Goal: Task Accomplishment & Management: Use online tool/utility

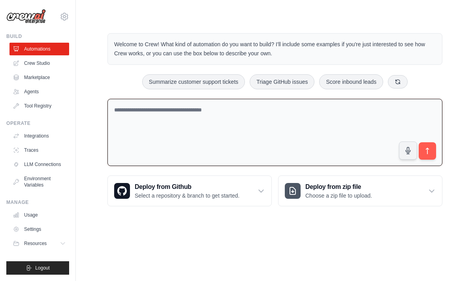
click at [169, 117] on textarea at bounding box center [275, 133] width 335 height 68
type textarea "*****"
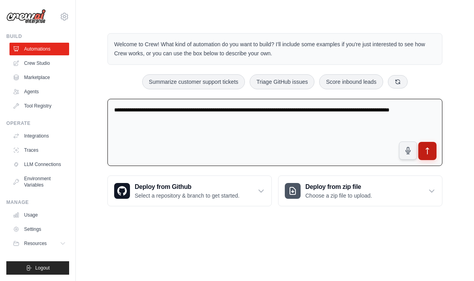
type textarea "**********"
click at [431, 151] on icon "submit" at bounding box center [428, 151] width 8 height 8
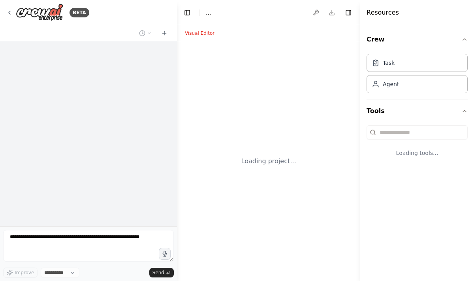
select select "****"
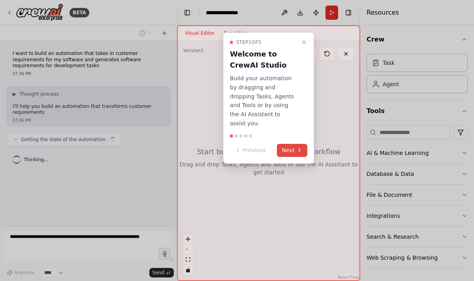
click at [289, 144] on button "Next" at bounding box center [292, 150] width 30 height 13
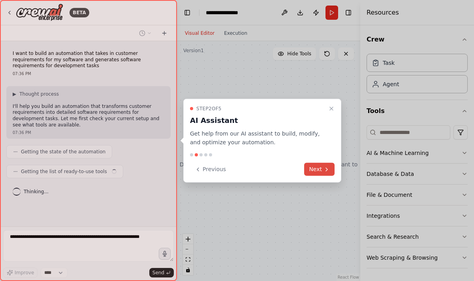
click at [316, 168] on button "Next" at bounding box center [319, 169] width 30 height 13
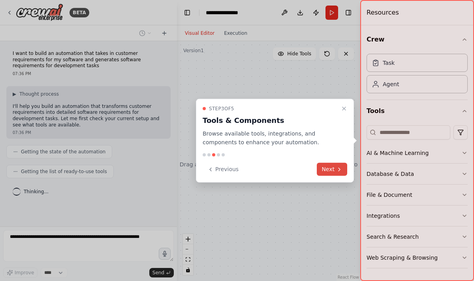
click at [329, 172] on button "Next" at bounding box center [332, 169] width 30 height 13
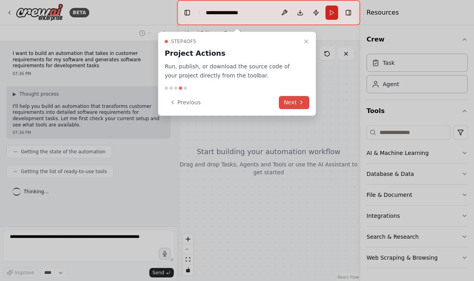
click at [291, 106] on button "Next" at bounding box center [294, 102] width 30 height 13
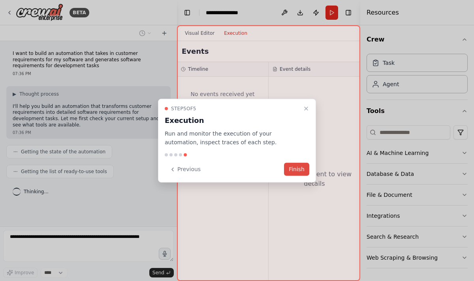
click at [304, 171] on button "Finish" at bounding box center [296, 169] width 25 height 13
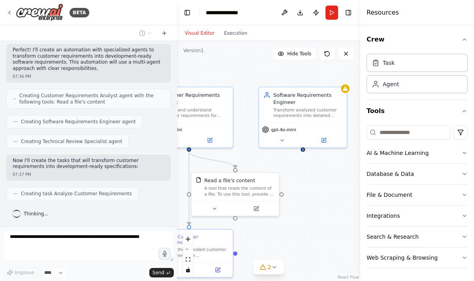
scroll to position [161, 0]
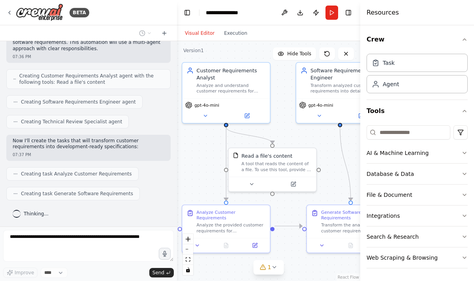
drag, startPoint x: 236, startPoint y: 223, endPoint x: 198, endPoint y: 188, distance: 52.0
click at [198, 188] on div ".deletable-edge-delete-btn { width: 20px; height: 20px; border: 0px solid #ffff…" at bounding box center [268, 161] width 183 height 240
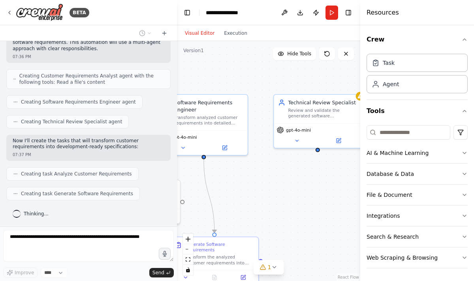
drag, startPoint x: 335, startPoint y: 168, endPoint x: 197, endPoint y: 200, distance: 141.3
click at [198, 200] on div ".deletable-edge-delete-btn { width: 20px; height: 20px; border: 0px solid #ffff…" at bounding box center [268, 161] width 183 height 240
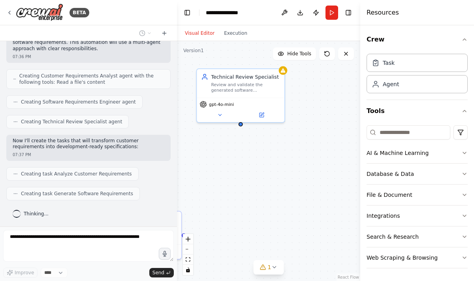
drag, startPoint x: 335, startPoint y: 214, endPoint x: 259, endPoint y: 189, distance: 80.8
click at [259, 189] on div ".deletable-edge-delete-btn { width: 20px; height: 20px; border: 0px solid #ffff…" at bounding box center [268, 161] width 183 height 240
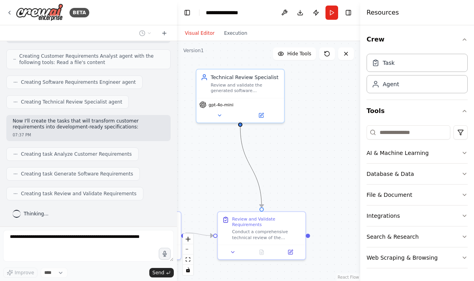
drag, startPoint x: 259, startPoint y: 189, endPoint x: 247, endPoint y: 176, distance: 17.9
click at [247, 176] on div ".deletable-edge-delete-btn { width: 20px; height: 20px; border: 0px solid #ffff…" at bounding box center [268, 161] width 183 height 240
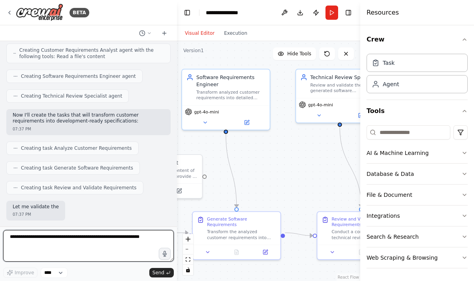
drag, startPoint x: 221, startPoint y: 181, endPoint x: 321, endPoint y: 181, distance: 99.6
click at [321, 181] on div ".deletable-edge-delete-btn { width: 20px; height: 20px; border: 0px solid #ffff…" at bounding box center [268, 161] width 183 height 240
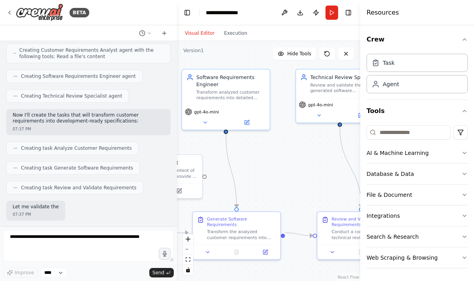
scroll to position [227, 0]
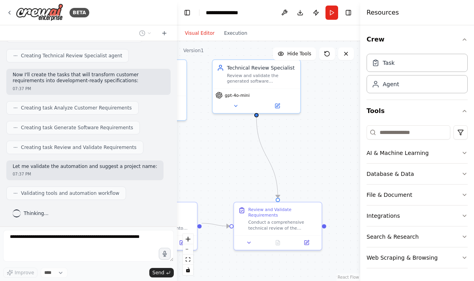
drag, startPoint x: 304, startPoint y: 183, endPoint x: 193, endPoint y: 173, distance: 112.3
click at [194, 173] on div ".deletable-edge-delete-btn { width: 20px; height: 20px; border: 0px solid #ffff…" at bounding box center [268, 161] width 183 height 240
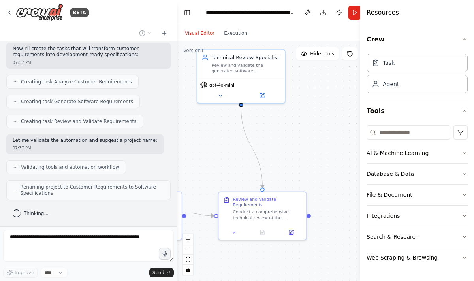
drag, startPoint x: 321, startPoint y: 164, endPoint x: 333, endPoint y: 154, distance: 15.7
click at [333, 154] on div ".deletable-edge-delete-btn { width: 20px; height: 20px; border: 0px solid #ffff…" at bounding box center [280, 161] width 206 height 240
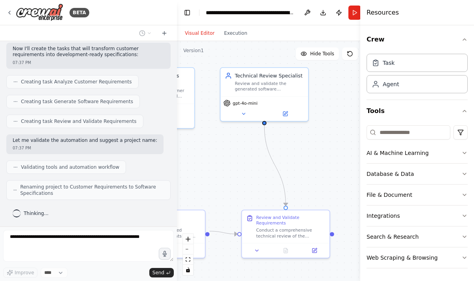
drag, startPoint x: 323, startPoint y: 157, endPoint x: 346, endPoint y: 175, distance: 29.0
click at [346, 175] on div ".deletable-edge-delete-btn { width: 20px; height: 20px; border: 0px solid #ffff…" at bounding box center [280, 161] width 206 height 240
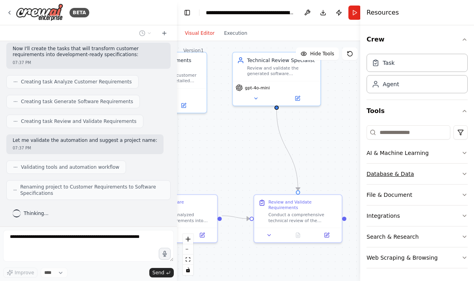
drag, startPoint x: 345, startPoint y: 164, endPoint x: 436, endPoint y: 172, distance: 91.7
click at [436, 172] on div "BETA I want to build an automation that takes in customer requirements for my s…" at bounding box center [237, 140] width 474 height 281
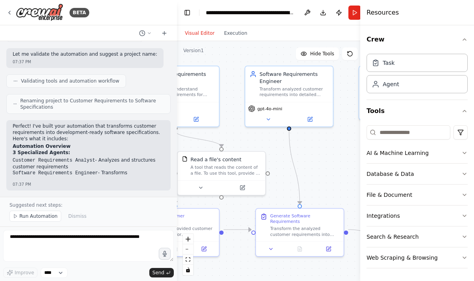
drag, startPoint x: 293, startPoint y: 184, endPoint x: 341, endPoint y: 176, distance: 48.6
click at [341, 176] on div ".deletable-edge-delete-btn { width: 20px; height: 20px; border: 0px solid #ffff…" at bounding box center [280, 161] width 206 height 240
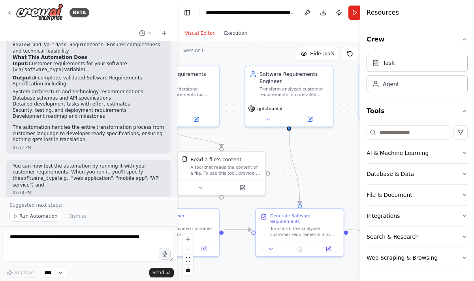
scroll to position [537, 0]
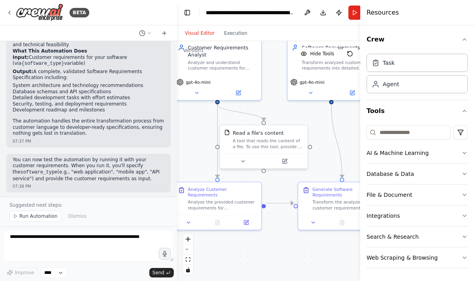
drag, startPoint x: 274, startPoint y: 187, endPoint x: 345, endPoint y: 158, distance: 76.3
click at [340, 158] on div ".deletable-edge-delete-btn { width: 20px; height: 20px; border: 0px solid #ffff…" at bounding box center [280, 161] width 206 height 240
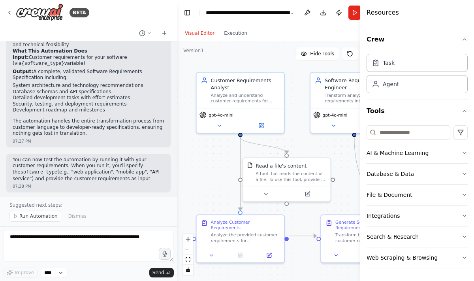
drag, startPoint x: 203, startPoint y: 136, endPoint x: 203, endPoint y: 173, distance: 36.4
click at [203, 173] on div ".deletable-edge-delete-btn { width: 20px; height: 20px; border: 0px solid #ffff…" at bounding box center [280, 161] width 206 height 240
click at [285, 183] on div "Read a file's content A tool that reads the content of a file. To use this tool…" at bounding box center [287, 172] width 88 height 28
click at [267, 197] on button at bounding box center [266, 194] width 40 height 9
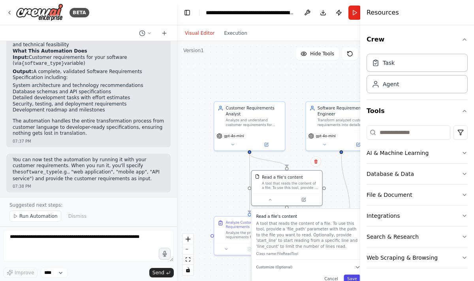
click at [353, 279] on button "Save" at bounding box center [352, 279] width 17 height 8
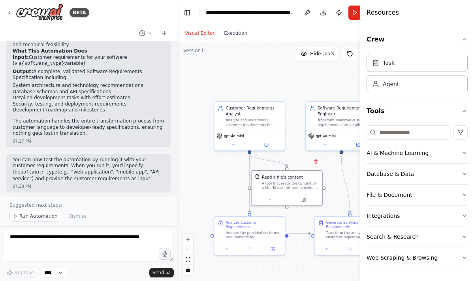
click at [212, 186] on div ".deletable-edge-delete-btn { width: 20px; height: 20px; border: 0px solid #ffff…" at bounding box center [280, 161] width 206 height 240
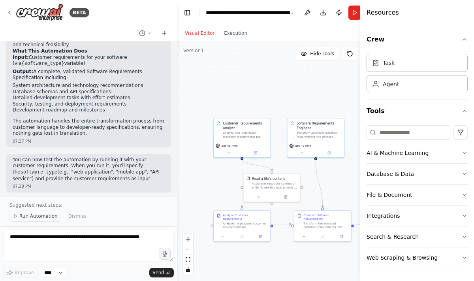
click at [26, 217] on span "Run Automation" at bounding box center [38, 216] width 38 height 6
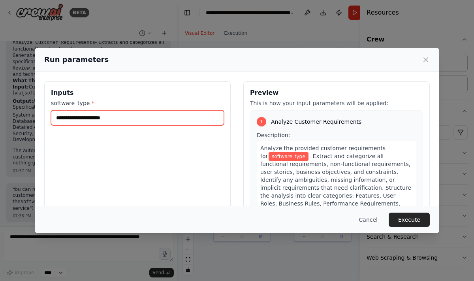
click at [104, 119] on input "software_type *" at bounding box center [137, 117] width 173 height 15
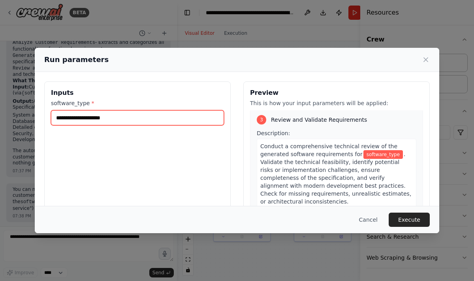
scroll to position [461, 0]
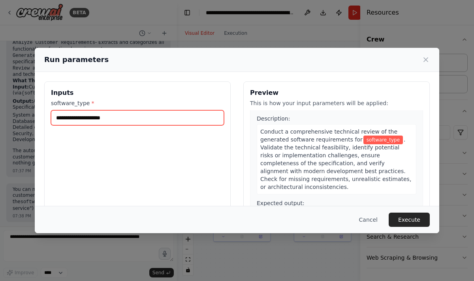
type input "*"
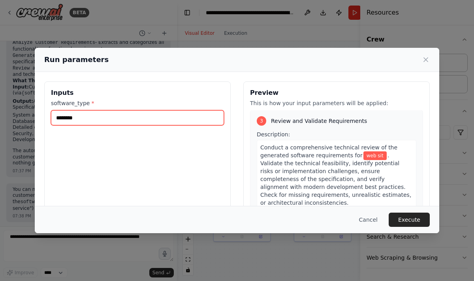
scroll to position [453, 0]
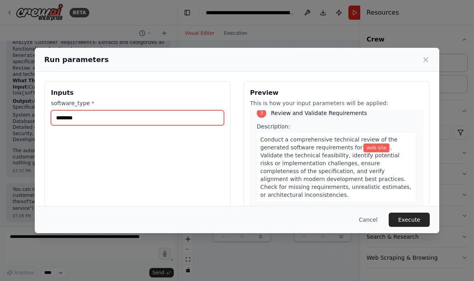
click at [55, 116] on input "********" at bounding box center [137, 117] width 173 height 15
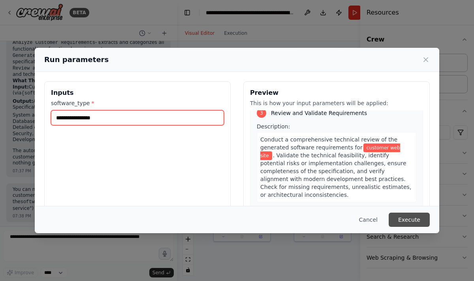
type input "**********"
click at [410, 220] on button "Execute" at bounding box center [409, 220] width 41 height 14
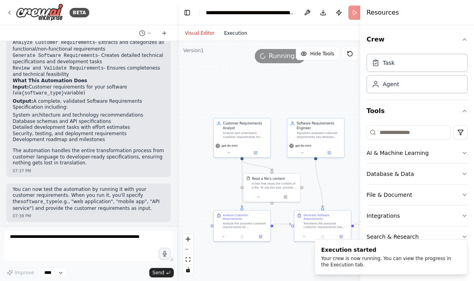
click at [232, 33] on button "Execution" at bounding box center [235, 32] width 33 height 9
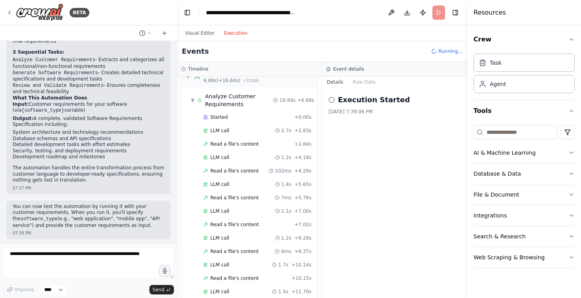
scroll to position [18, 0]
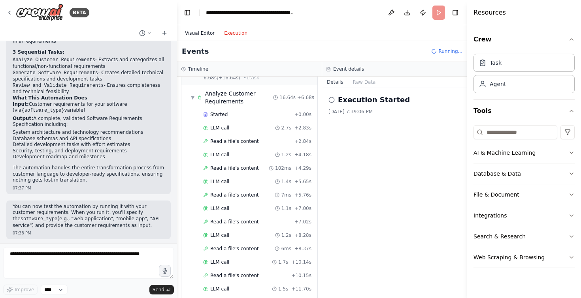
click at [198, 34] on button "Visual Editor" at bounding box center [199, 32] width 39 height 9
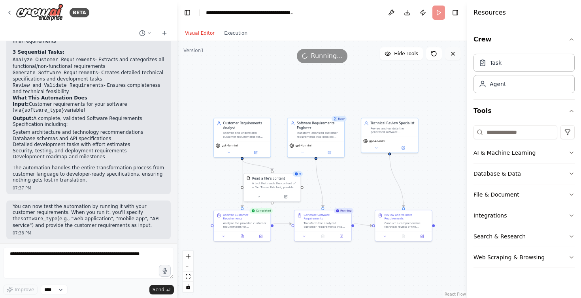
click at [453, 57] on icon at bounding box center [453, 54] width 6 height 6
click at [271, 191] on div "Read a file's content A tool that reads the content of a file. To use this tool…" at bounding box center [272, 182] width 57 height 19
click at [286, 198] on icon at bounding box center [286, 196] width 4 height 4
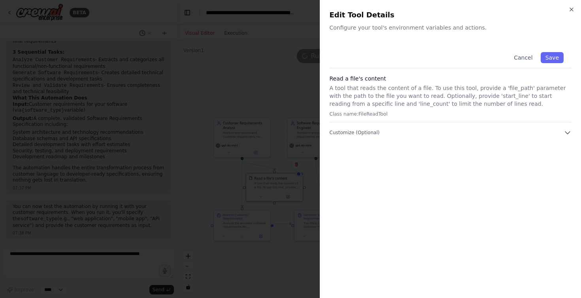
click at [461, 127] on div "Cancel Save Read a file's content A tool that reads the content of a file. To u…" at bounding box center [451, 90] width 242 height 93
click at [474, 134] on button "Customize (Optional)" at bounding box center [451, 133] width 242 height 8
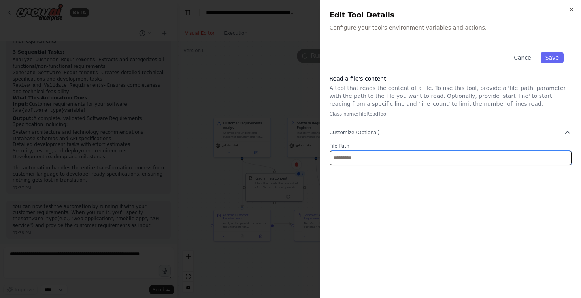
click at [351, 159] on input "text" at bounding box center [451, 158] width 242 height 14
paste input "**********"
click at [330, 158] on input "**********" at bounding box center [451, 158] width 242 height 14
type input "**********"
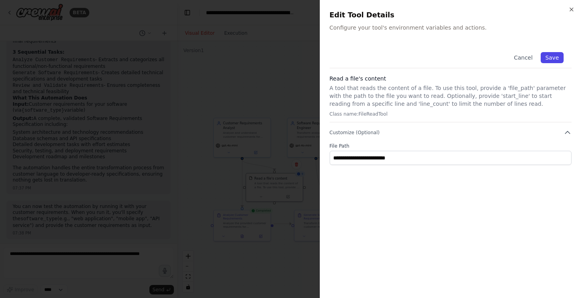
click at [474, 59] on button "Save" at bounding box center [552, 57] width 23 height 11
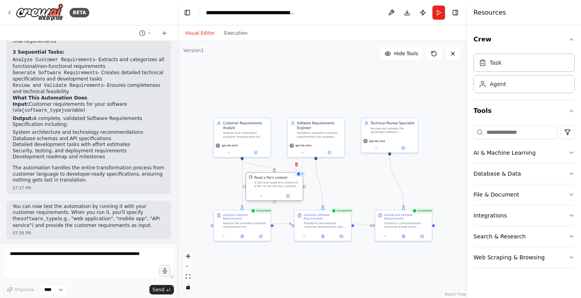
click at [279, 184] on div "A tool that reads the content of a file. To use this tool, provide a 'file_path…" at bounding box center [277, 185] width 45 height 8
click at [287, 189] on div "Read a file's content A tool that reads the content of a file. To use this tool…" at bounding box center [274, 182] width 57 height 19
click at [300, 176] on div "9" at bounding box center [300, 175] width 10 height 6
click at [294, 190] on div "Read a file's content A tool that reads the content of a file. To use this tool…" at bounding box center [274, 182] width 57 height 19
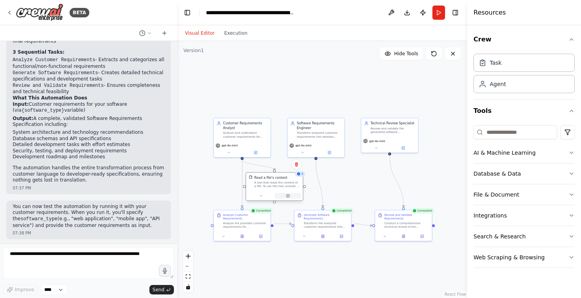
click at [286, 197] on icon at bounding box center [288, 196] width 4 height 4
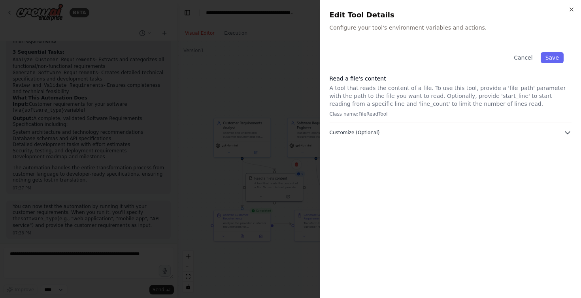
click at [376, 133] on span "Customize (Optional)" at bounding box center [355, 133] width 50 height 6
click at [474, 8] on icon "button" at bounding box center [572, 9] width 6 height 6
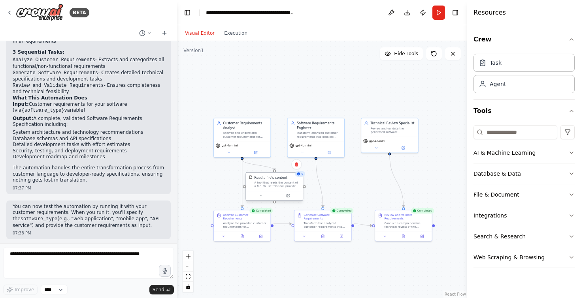
click at [276, 188] on div "A tool that reads the content of a file. To use this tool, provide a 'file_path…" at bounding box center [277, 185] width 45 height 8
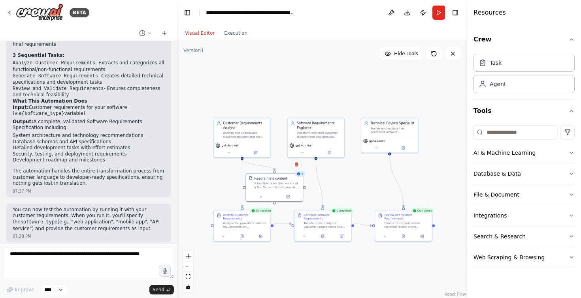
scroll to position [490, 0]
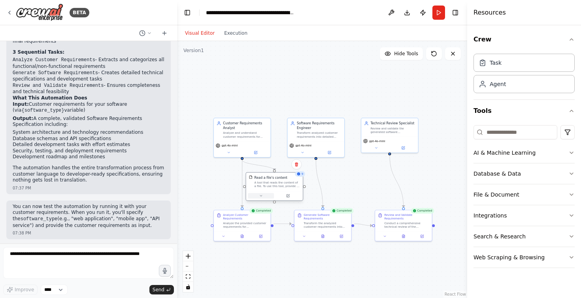
click at [261, 197] on icon at bounding box center [261, 196] width 4 height 4
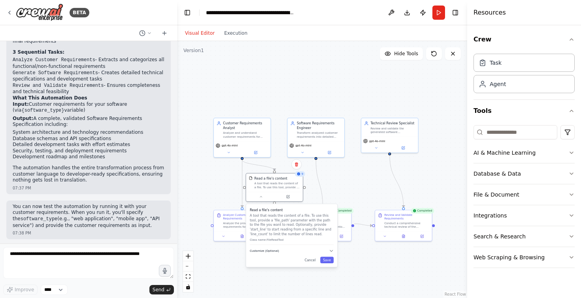
click at [266, 251] on span "Customize (Optional)" at bounding box center [264, 251] width 29 height 4
click at [329, 281] on div "**********" at bounding box center [291, 243] width 91 height 79
click at [328, 278] on button "Save" at bounding box center [326, 277] width 13 height 6
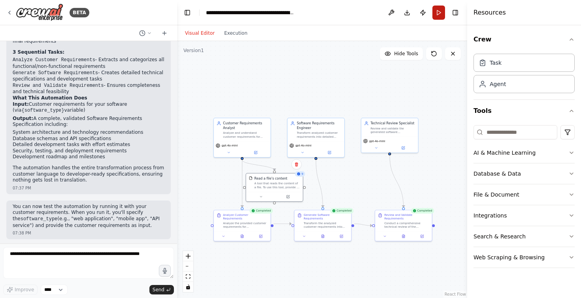
click at [439, 13] on button "Run" at bounding box center [439, 13] width 13 height 14
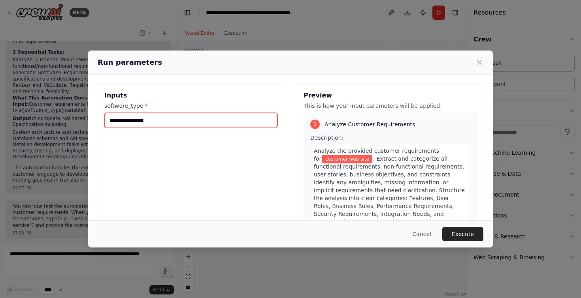
drag, startPoint x: 134, startPoint y: 120, endPoint x: 89, endPoint y: 124, distance: 45.2
click at [89, 124] on div "**********" at bounding box center [290, 178] width 405 height 206
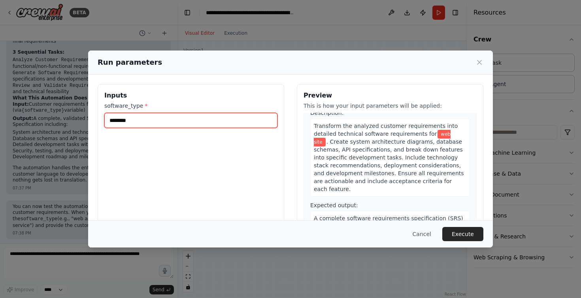
scroll to position [453, 0]
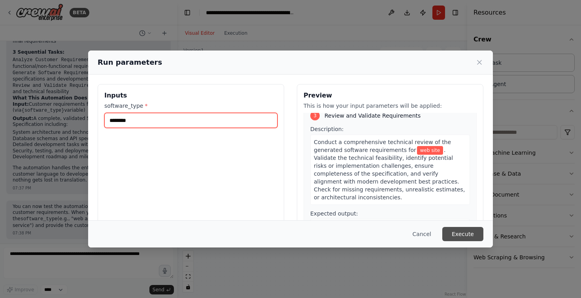
type input "********"
click at [467, 235] on button "Execute" at bounding box center [462, 234] width 41 height 14
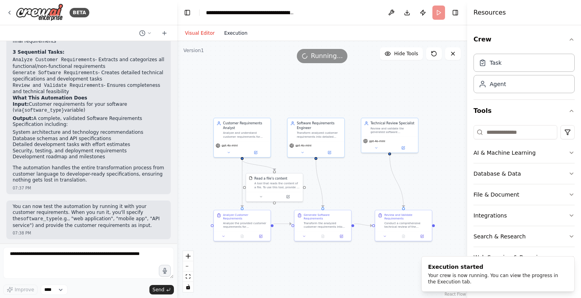
scroll to position [0, 0]
click at [234, 36] on button "Execution" at bounding box center [235, 32] width 33 height 9
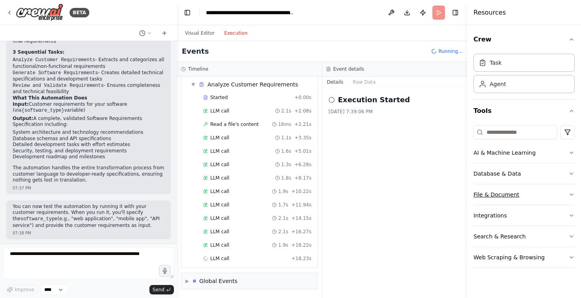
scroll to position [41, 0]
click at [474, 196] on button "File & Document" at bounding box center [524, 195] width 101 height 21
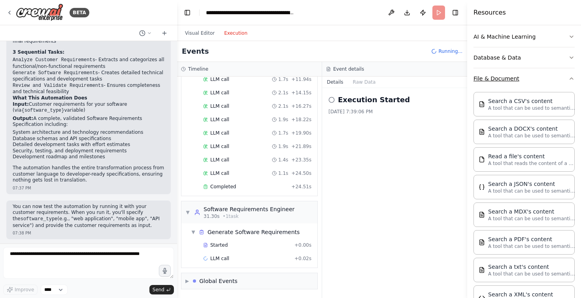
scroll to position [118, 0]
click at [203, 30] on button "Visual Editor" at bounding box center [199, 32] width 39 height 9
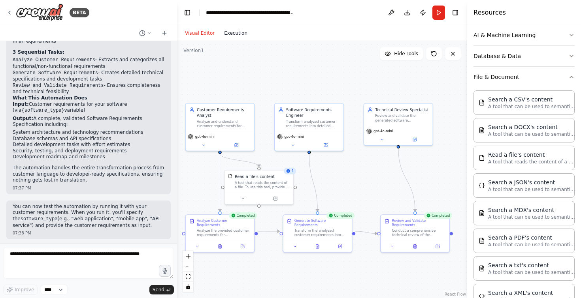
click at [229, 30] on button "Execution" at bounding box center [235, 32] width 33 height 9
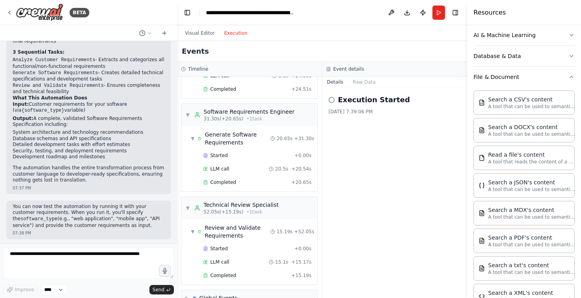
scroll to position [276, 0]
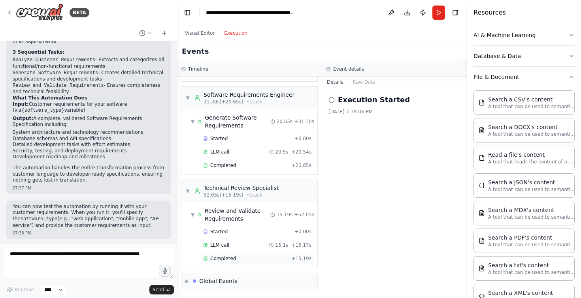
click at [213, 262] on div "Completed + 15.19s" at bounding box center [257, 259] width 114 height 12
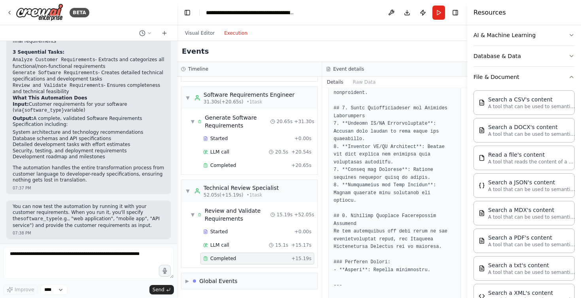
scroll to position [1323, 0]
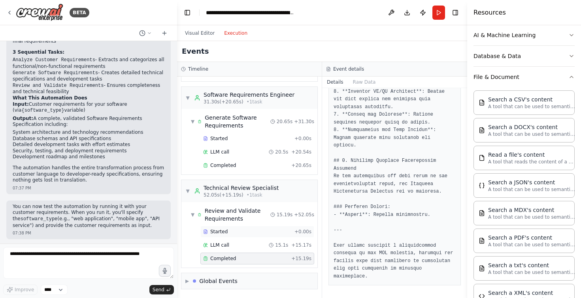
click at [222, 231] on span "Started" at bounding box center [218, 232] width 17 height 6
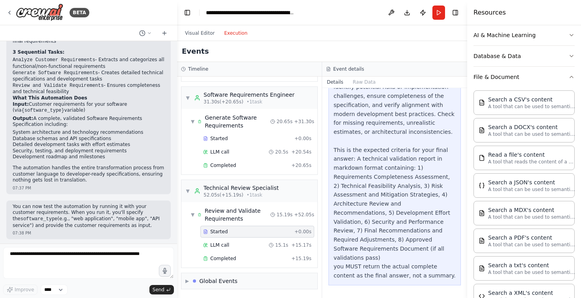
scroll to position [65, 0]
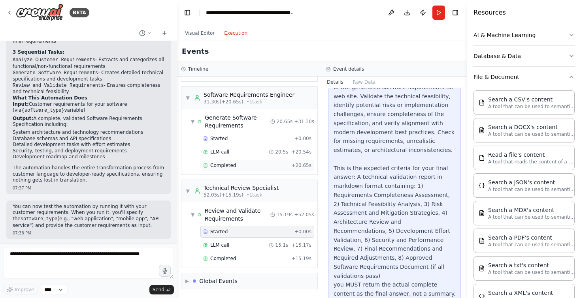
click at [222, 166] on span "Completed" at bounding box center [223, 165] width 26 height 6
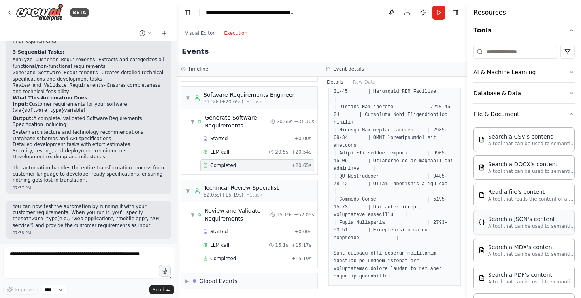
scroll to position [68, 0]
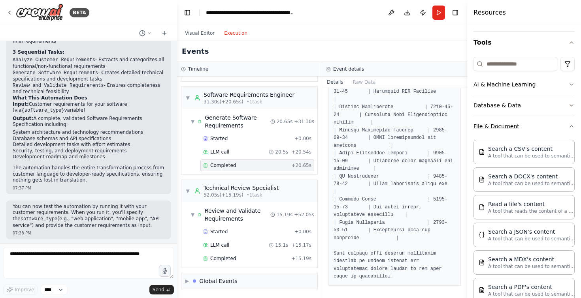
click at [474, 127] on icon "button" at bounding box center [572, 126] width 6 height 6
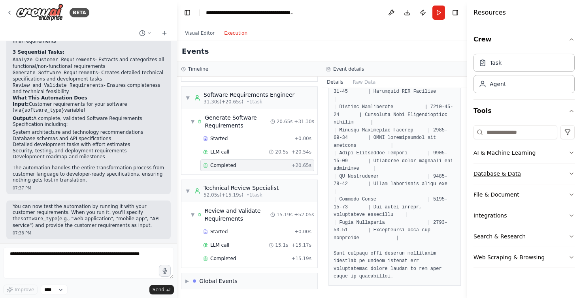
click at [474, 172] on button "Database & Data" at bounding box center [524, 174] width 101 height 21
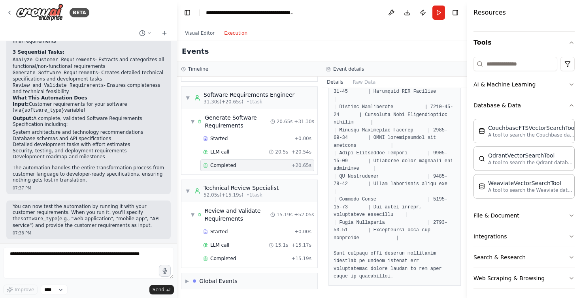
scroll to position [72, 0]
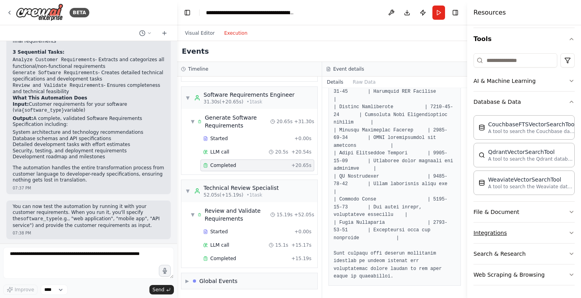
click at [474, 239] on button "Integrations" at bounding box center [524, 233] width 101 height 21
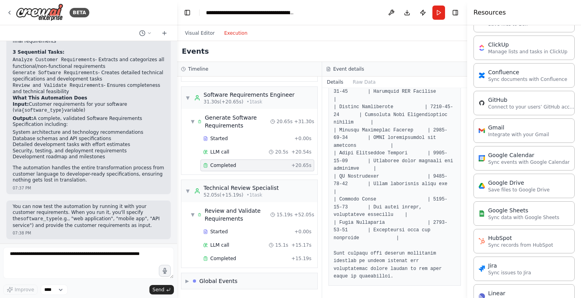
scroll to position [338, 0]
click at [474, 188] on p "Save files to Google Drive" at bounding box center [519, 190] width 62 height 6
click at [203, 32] on button "Visual Editor" at bounding box center [199, 32] width 39 height 9
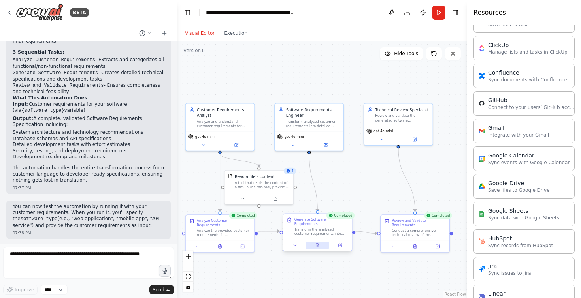
click at [315, 242] on button at bounding box center [318, 245] width 24 height 7
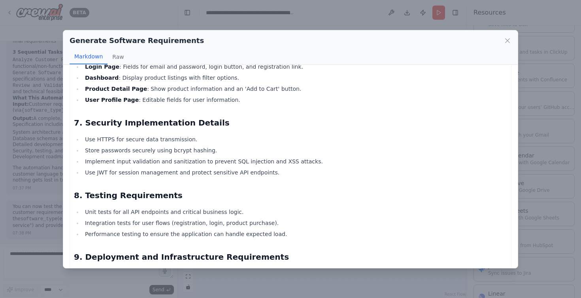
scroll to position [1110, 0]
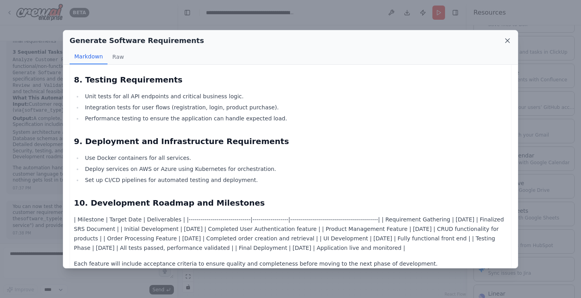
click at [474, 41] on icon at bounding box center [508, 41] width 8 height 8
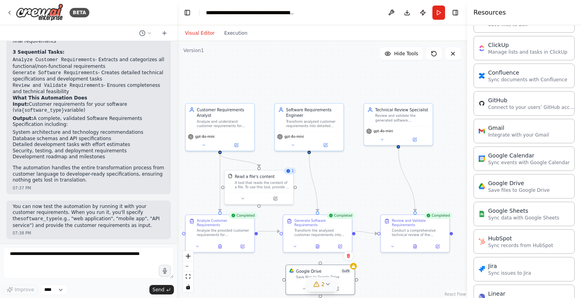
drag, startPoint x: 397, startPoint y: 209, endPoint x: 312, endPoint y: 277, distance: 108.5
click at [312, 277] on div "Version 1 Hide Tools .deletable-edge-delete-btn { width: 20px; height: 20px; bo…" at bounding box center [322, 169] width 290 height 257
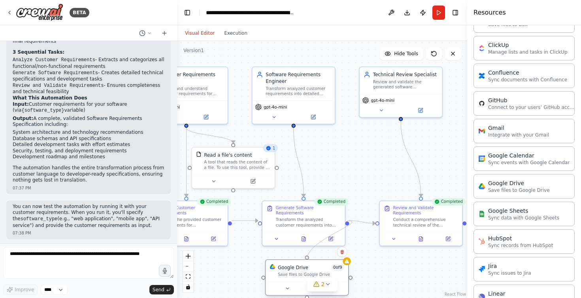
drag, startPoint x: 348, startPoint y: 221, endPoint x: 308, endPoint y: 259, distance: 55.1
click at [308, 251] on div "Customer Requirements Analyst Analyze and understand customer requirements for …" at bounding box center [234, 142] width 246 height 218
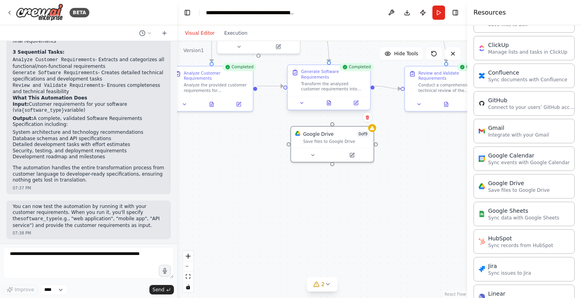
drag, startPoint x: 348, startPoint y: 222, endPoint x: 374, endPoint y: 87, distance: 137.2
click at [374, 87] on div ".deletable-edge-delete-btn { width: 20px; height: 20px; border: 0px solid #ffff…" at bounding box center [322, 169] width 290 height 257
drag, startPoint x: 374, startPoint y: 85, endPoint x: 335, endPoint y: 126, distance: 55.9
click at [335, 126] on div ".deletable-edge-delete-btn { width: 20px; height: 20px; border: 0px solid #ffff…" at bounding box center [322, 169] width 290 height 257
click at [332, 125] on div at bounding box center [333, 123] width 4 height 4
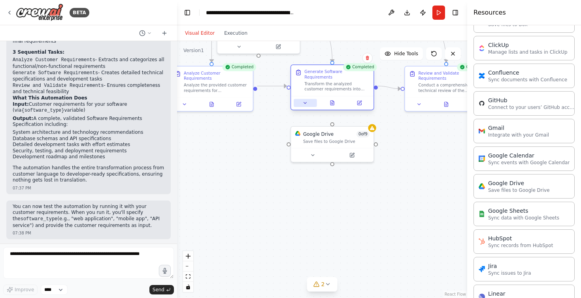
click at [300, 99] on button at bounding box center [305, 103] width 23 height 8
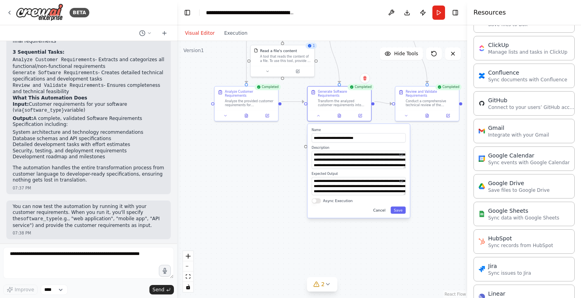
click at [379, 207] on button "Cancel" at bounding box center [379, 210] width 19 height 7
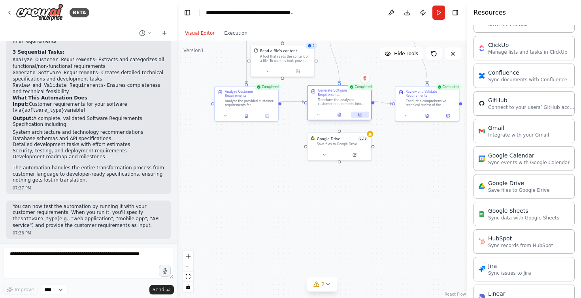
click at [361, 113] on icon at bounding box center [360, 114] width 2 height 2
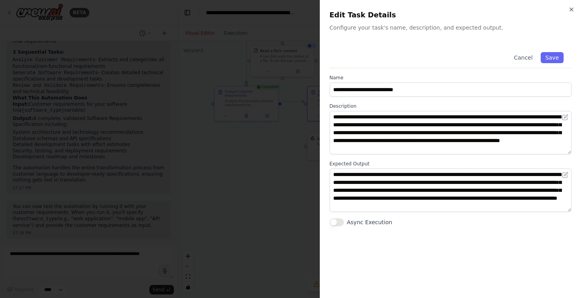
scroll to position [0, 0]
click at [474, 58] on button "Save" at bounding box center [552, 57] width 23 height 11
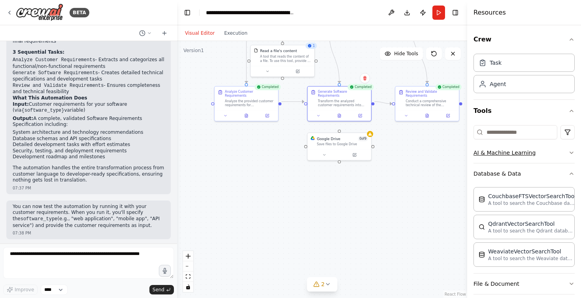
click at [474, 156] on button "AI & Machine Learning" at bounding box center [524, 153] width 101 height 21
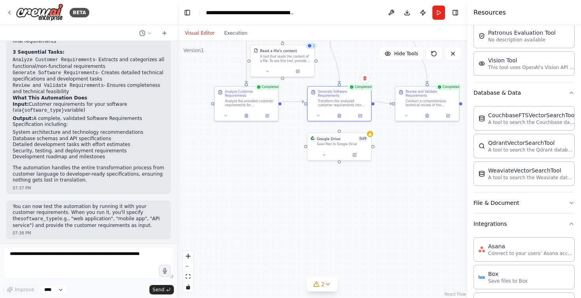
scroll to position [200, 0]
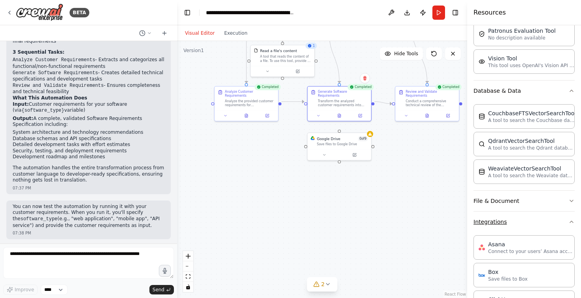
click at [474, 223] on button "Integrations" at bounding box center [524, 222] width 101 height 21
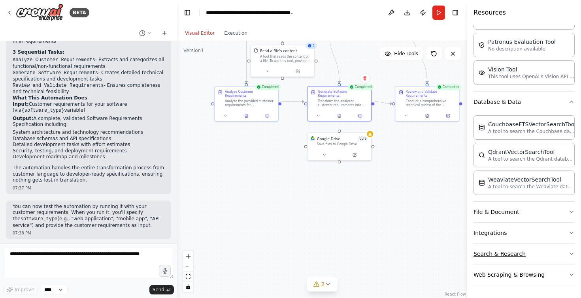
click at [474, 258] on button "Search & Research" at bounding box center [524, 254] width 101 height 21
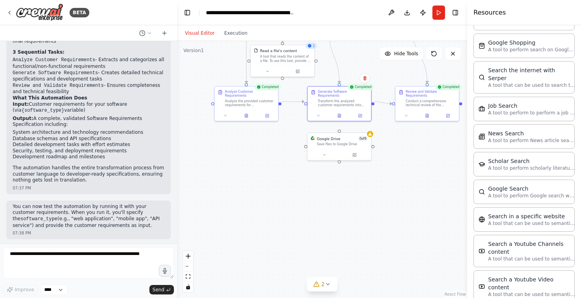
scroll to position [591, 0]
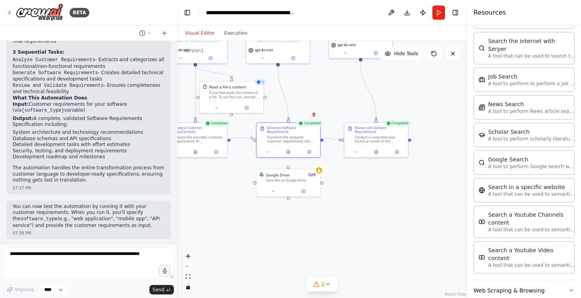
drag, startPoint x: 384, startPoint y: 207, endPoint x: 366, endPoint y: 253, distance: 49.0
click at [366, 253] on div ".deletable-edge-delete-btn { width: 20px; height: 20px; border: 0px solid #ffff…" at bounding box center [322, 169] width 290 height 257
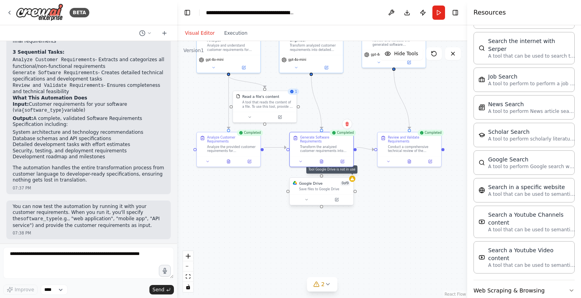
click at [352, 181] on icon at bounding box center [353, 179] width 4 height 3
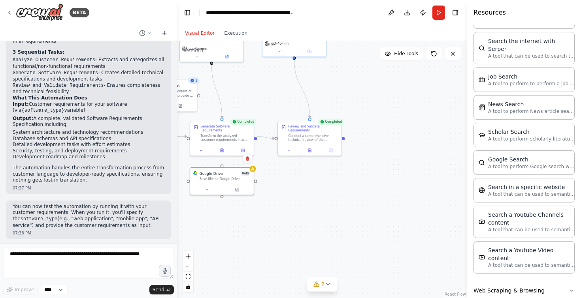
drag, startPoint x: 444, startPoint y: 152, endPoint x: 345, endPoint y: 141, distance: 99.8
click at [345, 141] on div ".deletable-edge-delete-btn { width: 20px; height: 20px; border: 0px solid #ffff…" at bounding box center [322, 169] width 290 height 257
drag, startPoint x: 216, startPoint y: 183, endPoint x: 307, endPoint y: 194, distance: 91.3
click at [307, 194] on div "Google Drive 0 of 9 Save files to Google Drive" at bounding box center [315, 191] width 64 height 28
click at [345, 140] on div ".deletable-edge-delete-btn { width: 20px; height: 20px; border: 0px solid #ffff…" at bounding box center [322, 169] width 290 height 257
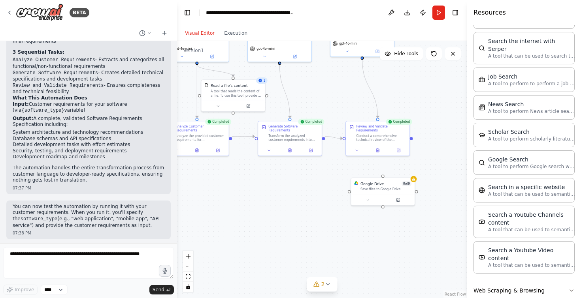
drag, startPoint x: 345, startPoint y: 140, endPoint x: 404, endPoint y: 151, distance: 60.5
click at [404, 151] on div ".deletable-edge-delete-btn { width: 20px; height: 20px; border: 0px solid #ffff…" at bounding box center [322, 169] width 290 height 257
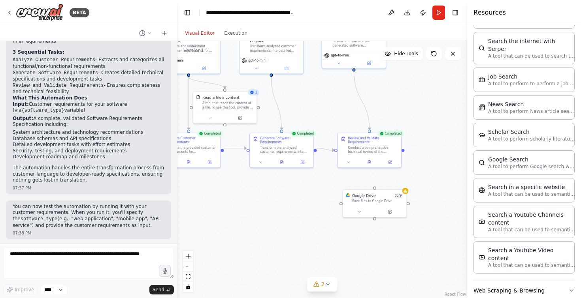
click at [405, 152] on div ".deletable-edge-delete-btn { width: 20px; height: 20px; border: 0px solid #ffff…" at bounding box center [322, 169] width 290 height 257
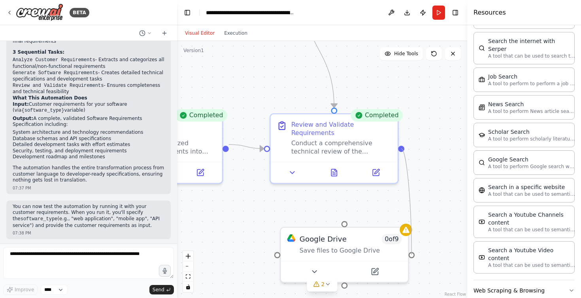
drag, startPoint x: 402, startPoint y: 148, endPoint x: 418, endPoint y: 255, distance: 107.9
click at [418, 255] on div ".deletable-edge-delete-btn { width: 20px; height: 20px; border: 0px solid #ffff…" at bounding box center [322, 169] width 290 height 257
click at [453, 52] on icon at bounding box center [453, 54] width 6 height 6
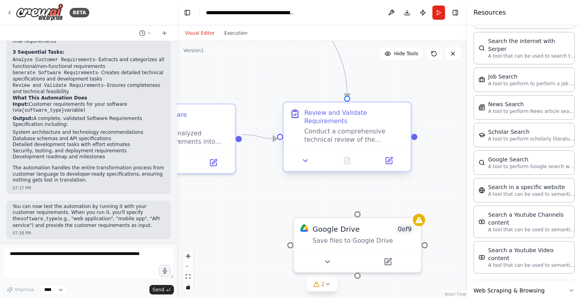
drag, startPoint x: 403, startPoint y: 151, endPoint x: 417, endPoint y: 136, distance: 20.5
click at [417, 137] on div ".deletable-edge-delete-btn { width: 20px; height: 20px; border: 0px solid #ffff…" at bounding box center [322, 169] width 290 height 257
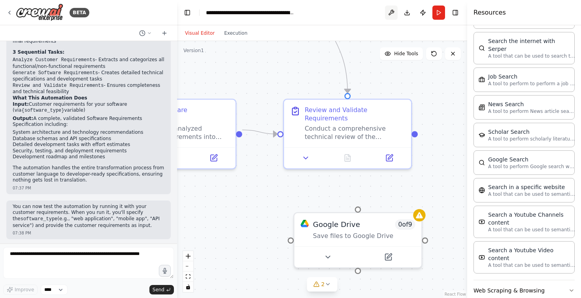
click at [391, 13] on button at bounding box center [391, 13] width 13 height 14
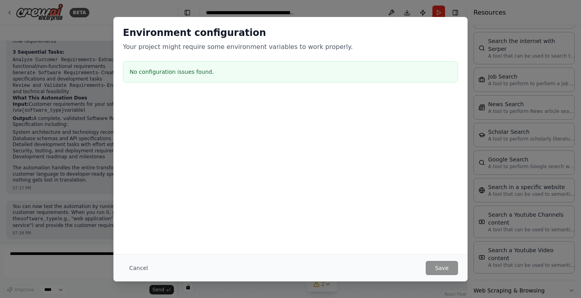
click at [119, 281] on div "Environment configuration Your project might require some environment variables…" at bounding box center [290, 149] width 581 height 298
click at [136, 268] on button "Cancel" at bounding box center [138, 268] width 31 height 14
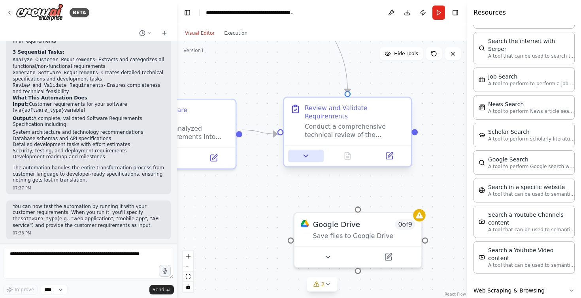
click at [302, 159] on icon at bounding box center [306, 156] width 8 height 8
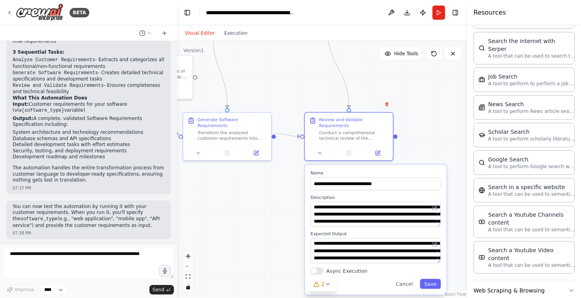
click at [246, 258] on div ".deletable-edge-delete-btn { width: 20px; height: 20px; border: 0px solid #ffff…" at bounding box center [322, 169] width 290 height 257
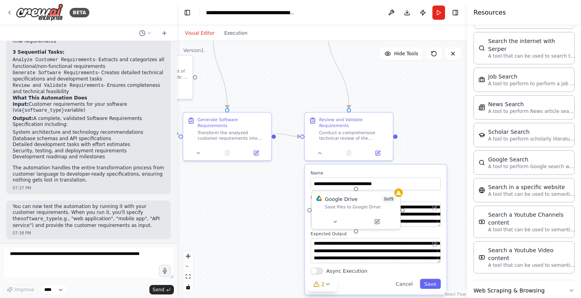
click at [436, 144] on div ".deletable-edge-delete-btn { width: 20px; height: 20px; border: 0px solid #ffff…" at bounding box center [322, 169] width 290 height 257
click at [406, 281] on button "Cancel" at bounding box center [404, 284] width 26 height 10
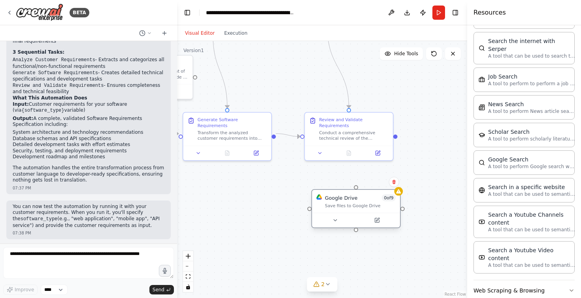
click at [360, 206] on div "Save files to Google Drive" at bounding box center [360, 206] width 71 height 6
click at [395, 180] on icon at bounding box center [394, 182] width 5 height 5
click at [372, 177] on div ".deletable-edge-delete-btn { width: 20px; height: 20px; border: 0px solid #ffff…" at bounding box center [322, 169] width 290 height 257
click at [365, 198] on div "Google Drive 0 of 9" at bounding box center [360, 198] width 71 height 7
click at [395, 182] on icon at bounding box center [394, 182] width 5 height 5
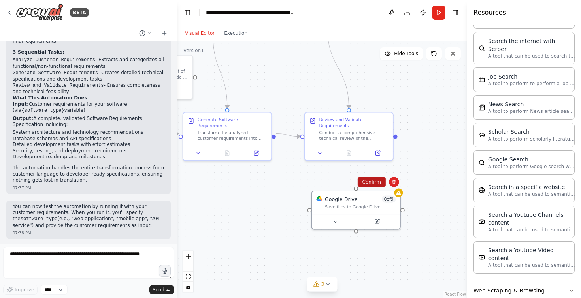
click at [372, 182] on button "Confirm" at bounding box center [372, 182] width 28 height 9
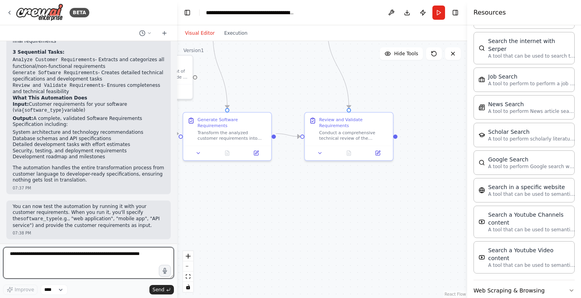
click at [46, 261] on textarea at bounding box center [88, 263] width 171 height 32
type textarea "**********"
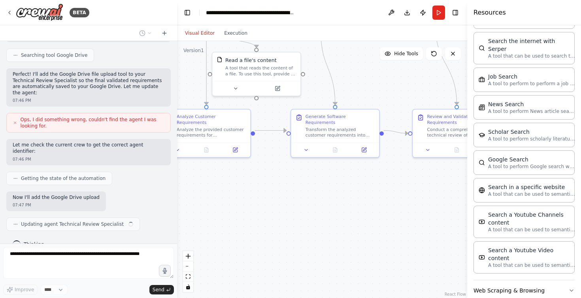
scroll to position [778, 0]
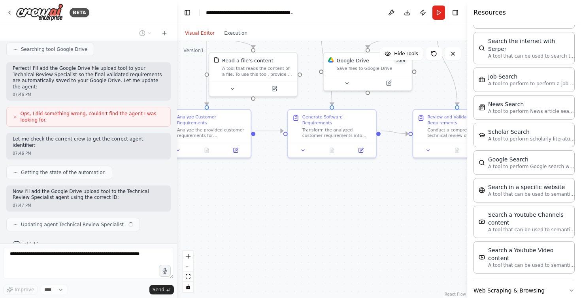
drag, startPoint x: 229, startPoint y: 225, endPoint x: 337, endPoint y: 222, distance: 108.4
click at [337, 222] on div ".deletable-edge-delete-btn { width: 20px; height: 20px; border: 0px solid #ffff…" at bounding box center [322, 169] width 290 height 257
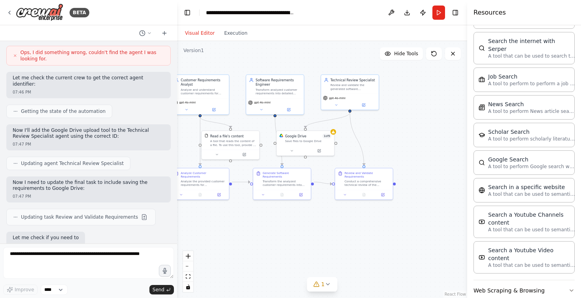
scroll to position [880, 0]
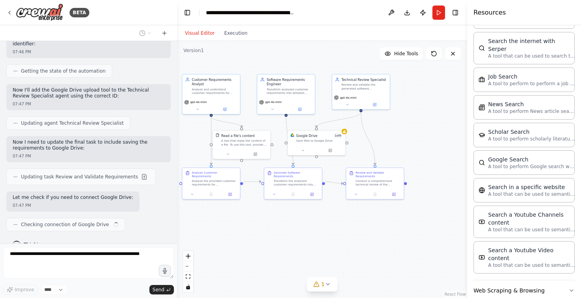
drag, startPoint x: 385, startPoint y: 196, endPoint x: 345, endPoint y: 215, distance: 45.1
click at [345, 215] on div ".deletable-edge-delete-btn { width: 20px; height: 20px; border: 0px solid #ffff…" at bounding box center [322, 169] width 290 height 257
drag, startPoint x: 322, startPoint y: 141, endPoint x: 423, endPoint y: 135, distance: 100.6
click at [423, 135] on div "Save files to Google Drive" at bounding box center [420, 136] width 46 height 4
click at [446, 127] on icon at bounding box center [445, 126] width 3 height 3
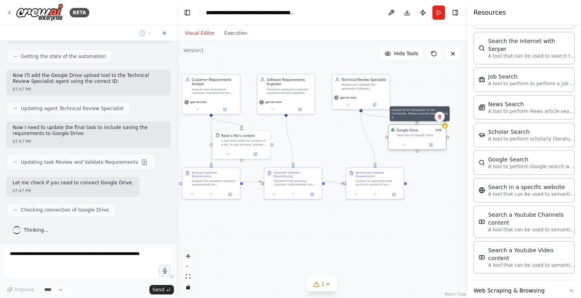
click at [446, 127] on icon at bounding box center [445, 126] width 3 height 3
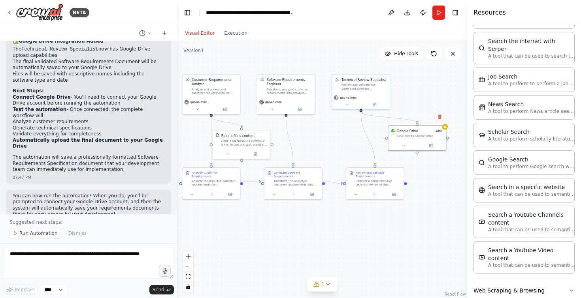
scroll to position [1109, 0]
click at [438, 11] on button "Run" at bounding box center [439, 13] width 13 height 14
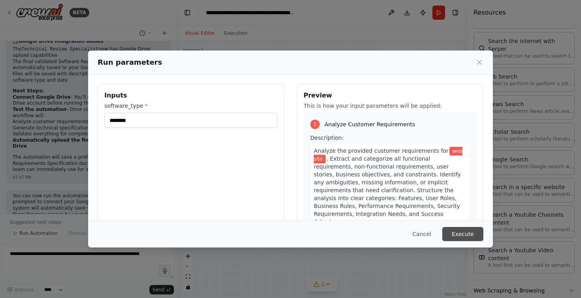
click at [462, 232] on button "Execute" at bounding box center [462, 234] width 41 height 14
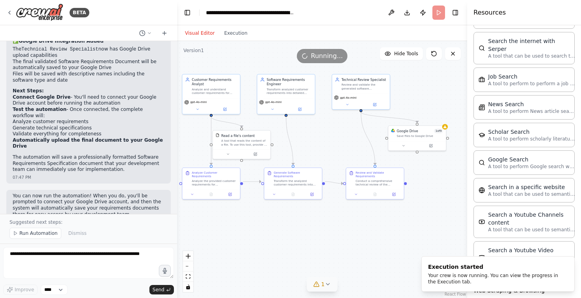
click at [326, 281] on icon at bounding box center [328, 284] width 6 height 6
click at [379, 260] on button at bounding box center [381, 258] width 13 height 9
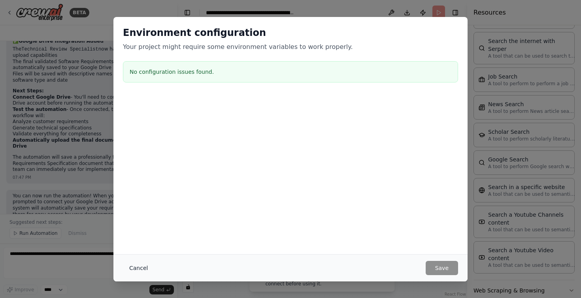
click at [136, 266] on button "Cancel" at bounding box center [138, 268] width 31 height 14
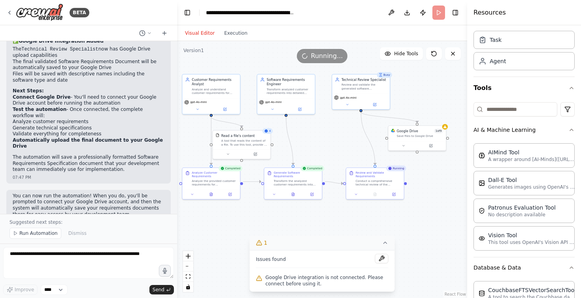
scroll to position [0, 0]
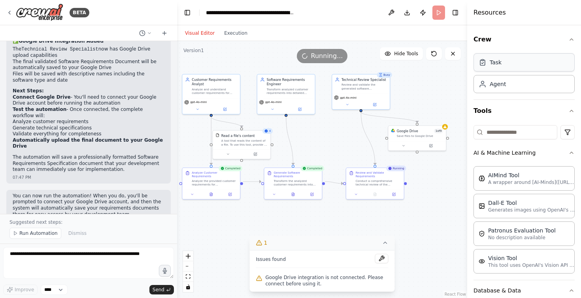
click at [474, 62] on div "Task" at bounding box center [524, 62] width 101 height 18
click at [474, 86] on div "Agent" at bounding box center [524, 84] width 101 height 18
click at [474, 68] on div "Task" at bounding box center [524, 62] width 101 height 18
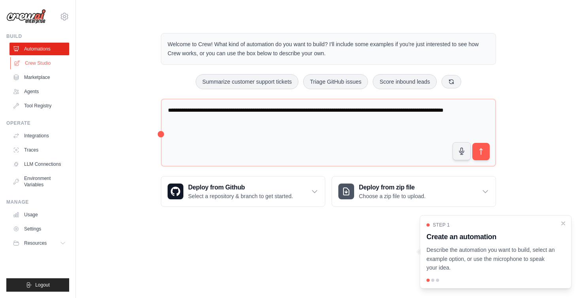
click at [42, 61] on link "Crew Studio" at bounding box center [40, 63] width 60 height 13
click at [44, 134] on link "Integrations" at bounding box center [40, 136] width 60 height 13
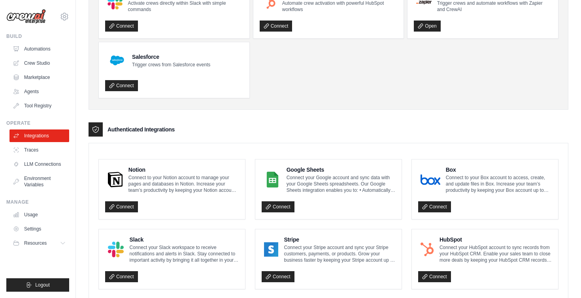
scroll to position [79, 0]
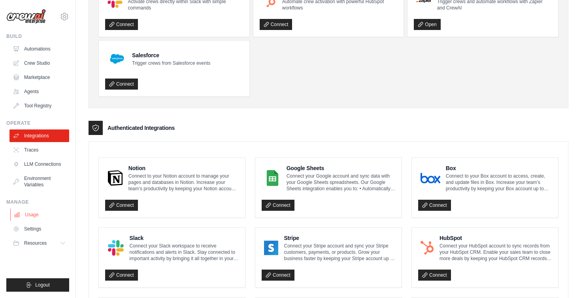
click at [30, 216] on link "Usage" at bounding box center [40, 215] width 60 height 13
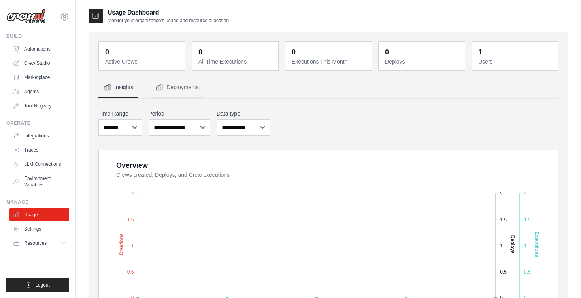
click at [34, 19] on img at bounding box center [26, 16] width 40 height 15
click at [65, 18] on icon at bounding box center [64, 16] width 2 height 2
click at [59, 34] on div "[EMAIL_ADDRESS][DOMAIN_NAME]" at bounding box center [64, 34] width 57 height 8
click at [4, 85] on div "mark@clarivda.com Settings Build Automations Crew Studio Marketplace Blog" at bounding box center [38, 149] width 76 height 298
click at [34, 106] on link "Tool Registry" at bounding box center [40, 106] width 60 height 13
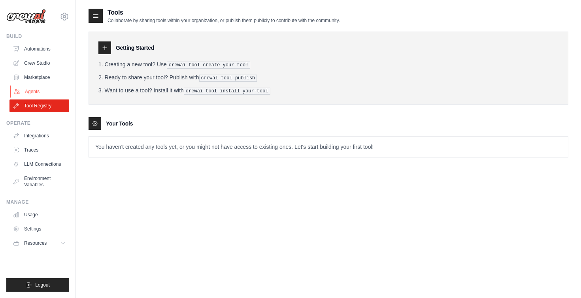
click at [35, 89] on link "Agents" at bounding box center [40, 91] width 60 height 13
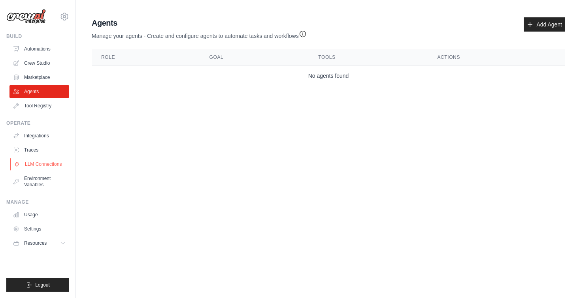
click at [36, 164] on link "LLM Connections" at bounding box center [40, 164] width 60 height 13
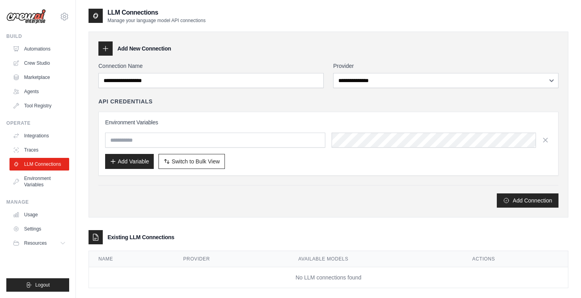
scroll to position [16, 0]
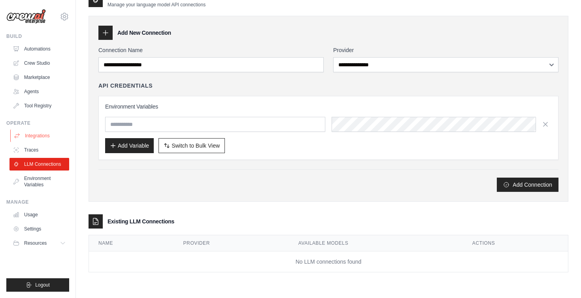
click at [36, 139] on link "Integrations" at bounding box center [40, 136] width 60 height 13
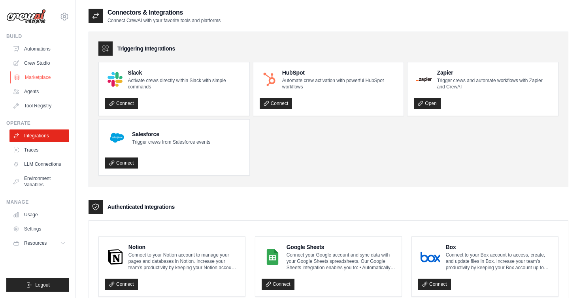
click at [35, 78] on link "Marketplace" at bounding box center [40, 77] width 60 height 13
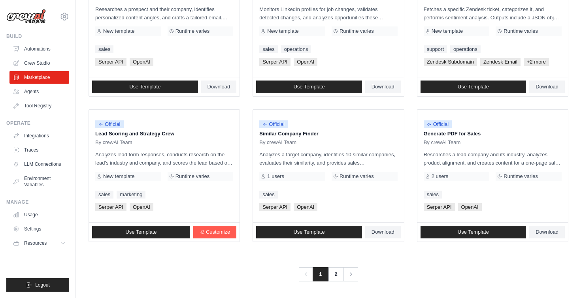
scroll to position [434, 0]
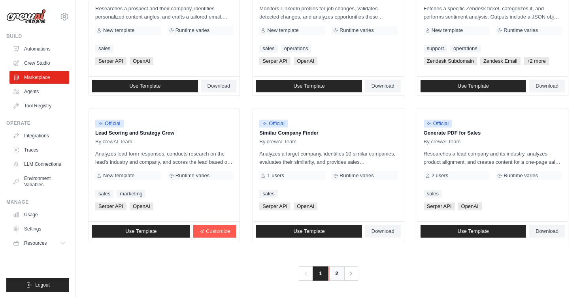
click at [334, 273] on link "2" at bounding box center [337, 274] width 16 height 14
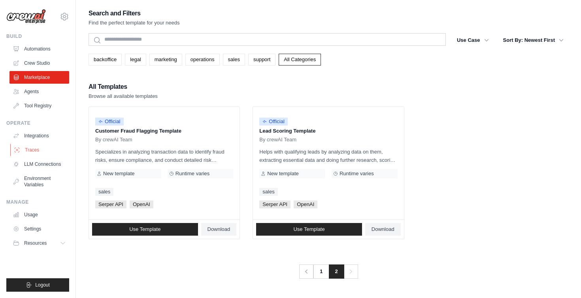
click at [30, 152] on link "Traces" at bounding box center [40, 150] width 60 height 13
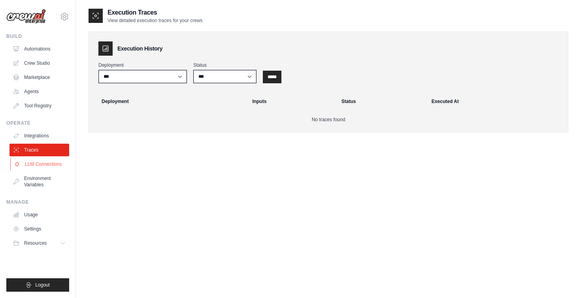
click at [47, 166] on link "LLM Connections" at bounding box center [40, 164] width 60 height 13
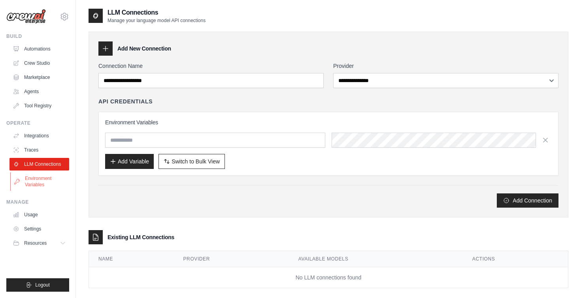
click at [35, 179] on link "Environment Variables" at bounding box center [40, 181] width 60 height 19
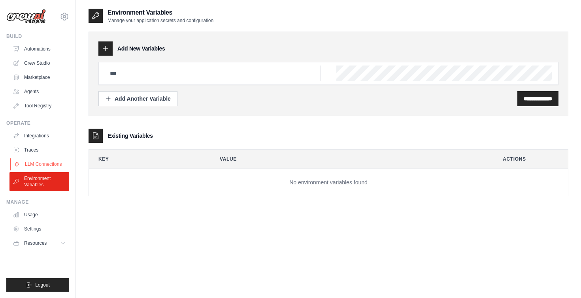
scroll to position [16, 0]
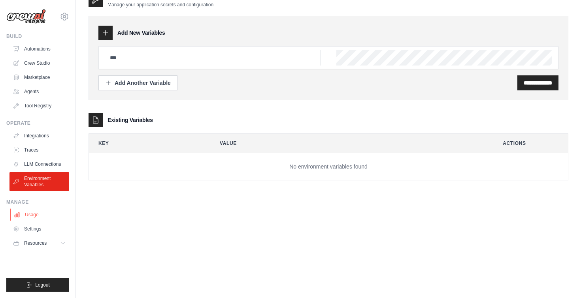
click at [27, 212] on link "Usage" at bounding box center [40, 215] width 60 height 13
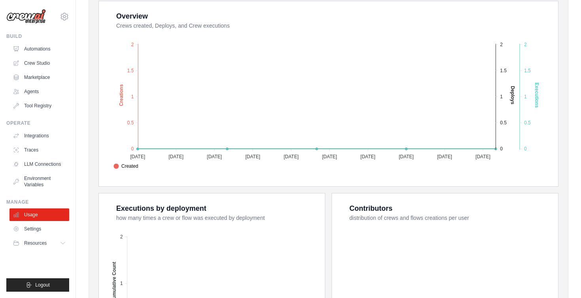
scroll to position [142, 0]
